Goal: Task Accomplishment & Management: Manage account settings

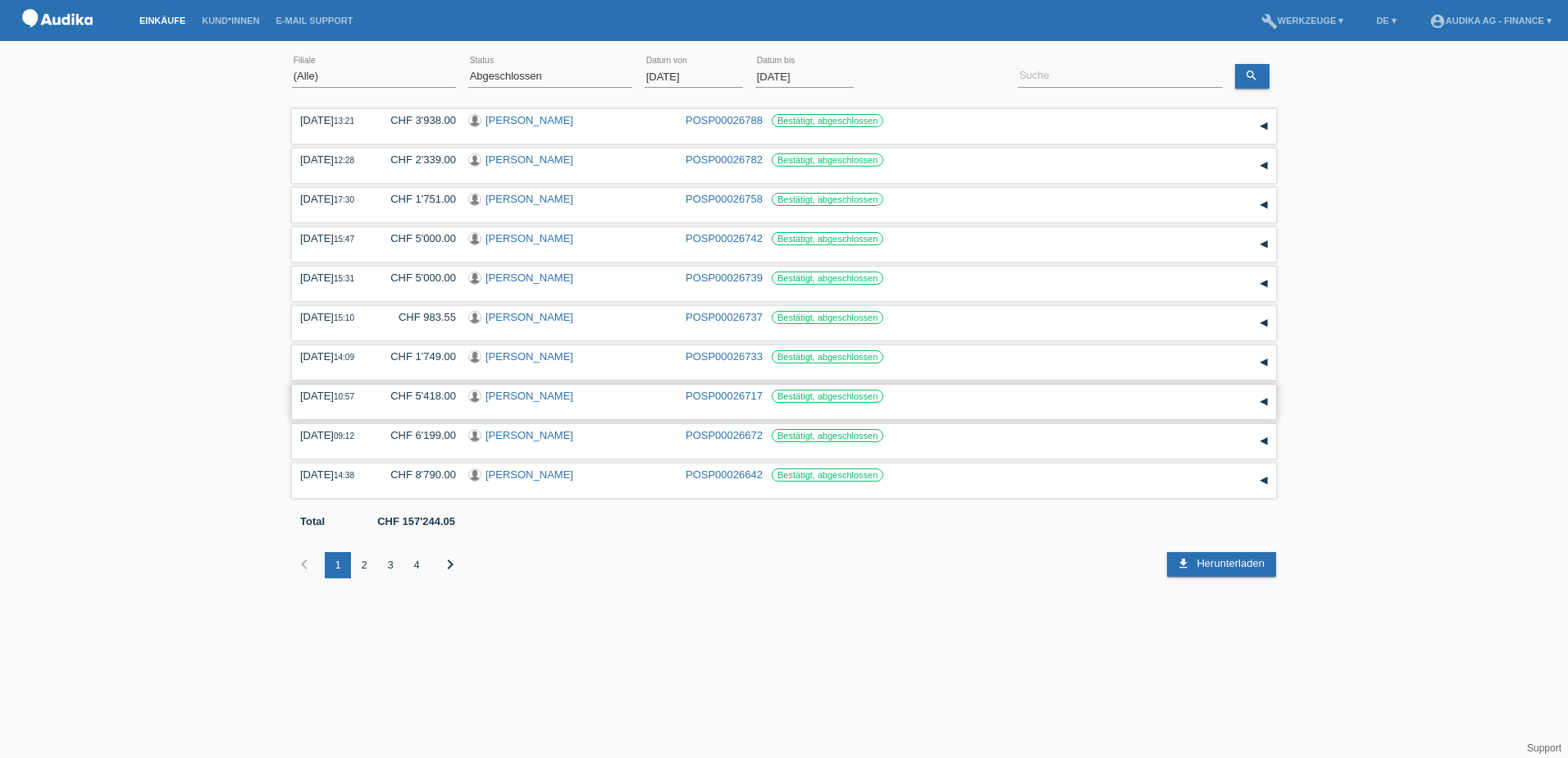
click at [499, 394] on link "[PERSON_NAME]" at bounding box center [529, 396] width 87 height 12
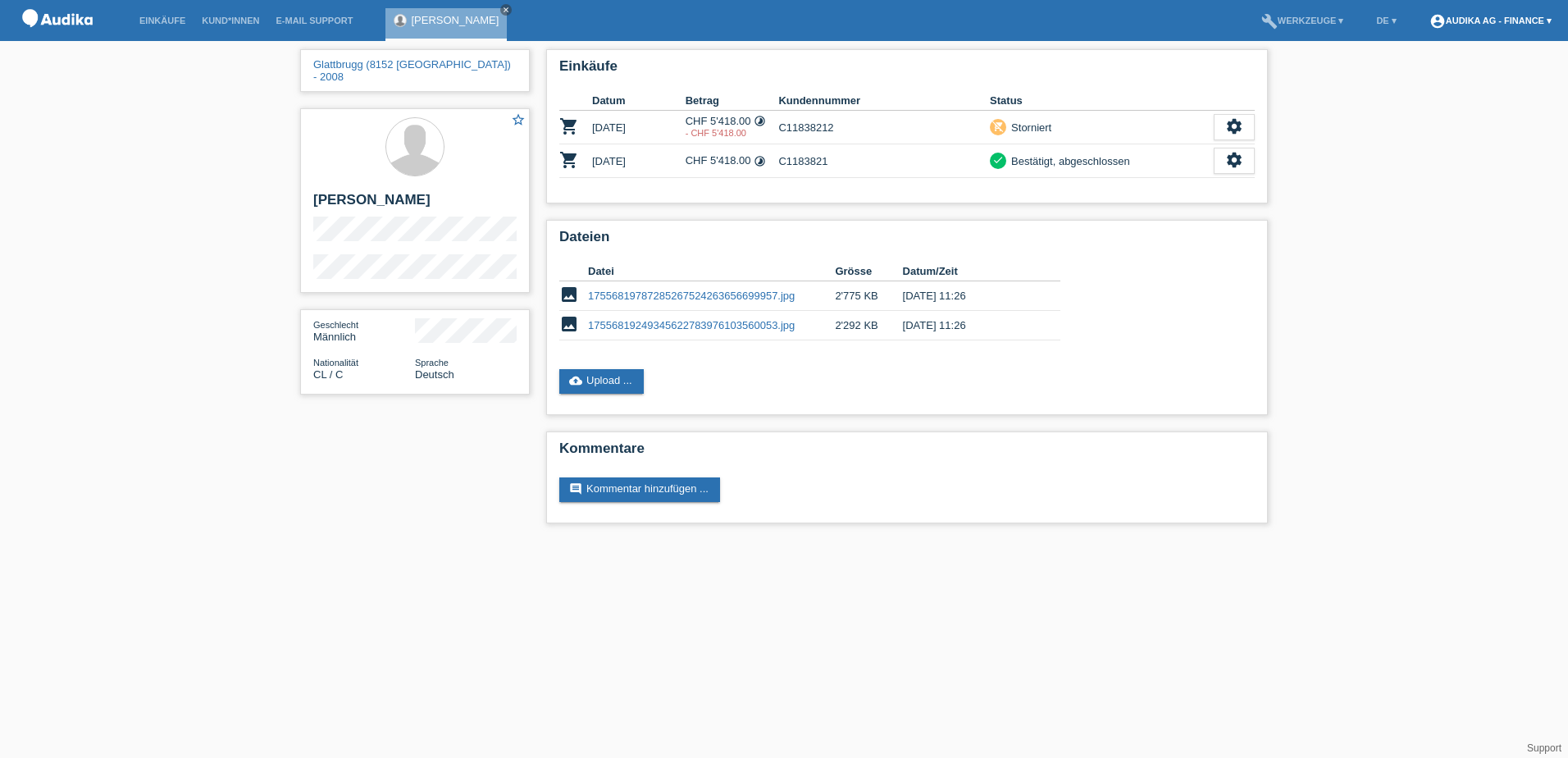
click at [1489, 18] on link "account_circle Audika AG - Finance ▾" at bounding box center [1491, 21] width 138 height 10
click at [1430, 111] on link "Logout" at bounding box center [1423, 116] width 33 height 12
